Goal: Find specific page/section: Find specific page/section

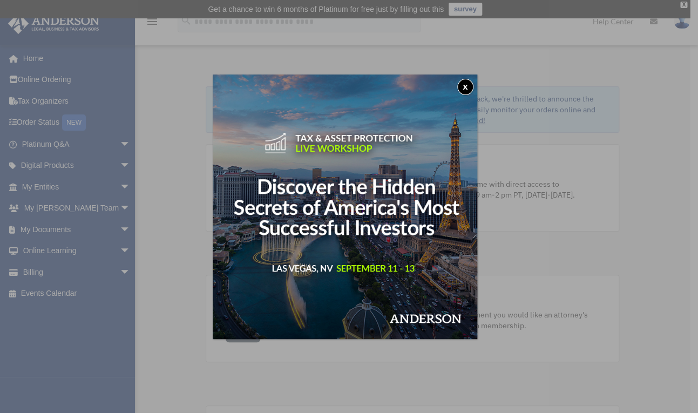
click at [468, 85] on button "x" at bounding box center [465, 87] width 16 height 16
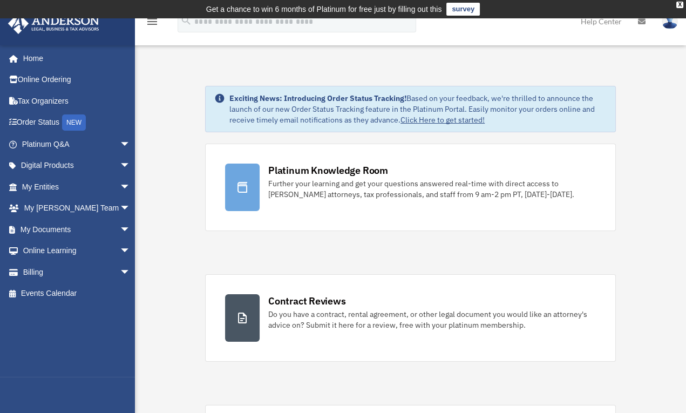
scroll to position [62, 0]
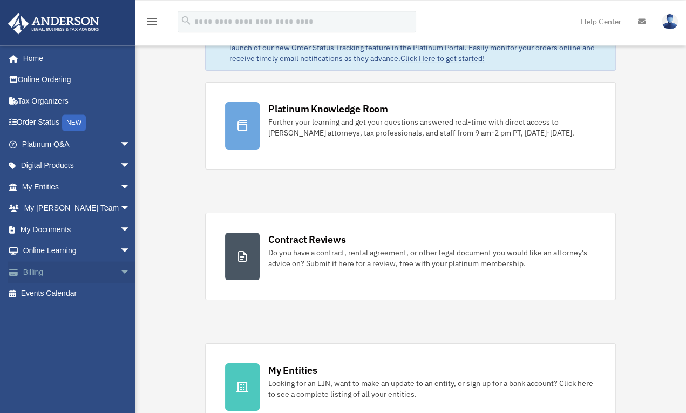
click at [56, 274] on link "Billing arrow_drop_down" at bounding box center [77, 272] width 139 height 22
click at [120, 269] on span "arrow_drop_down" at bounding box center [131, 272] width 22 height 22
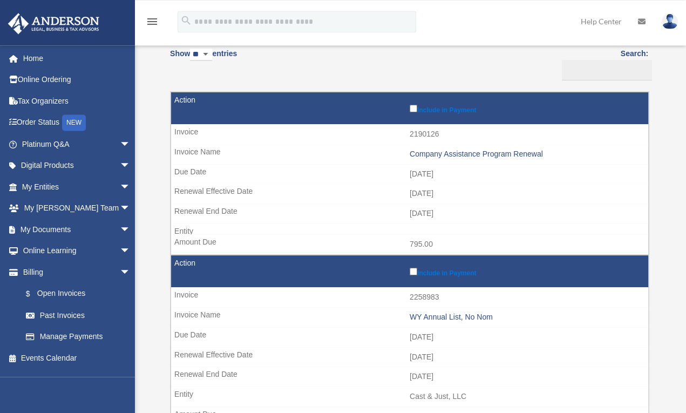
scroll to position [137, 0]
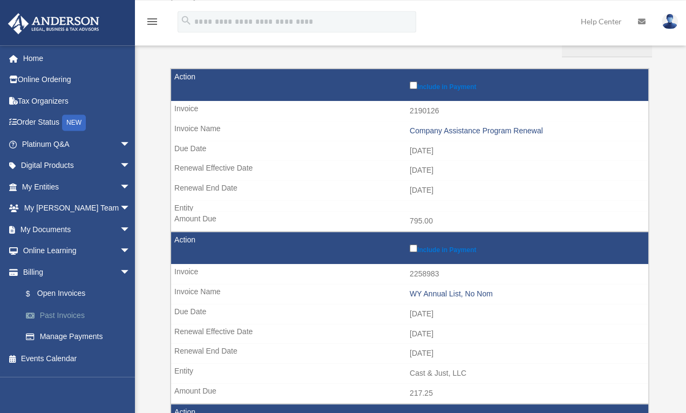
click at [48, 317] on link "Past Invoices" at bounding box center [81, 316] width 132 height 22
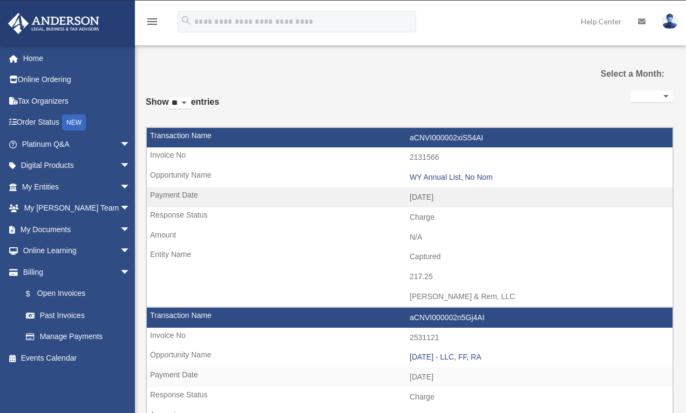
select select
